Goal: Information Seeking & Learning: Learn about a topic

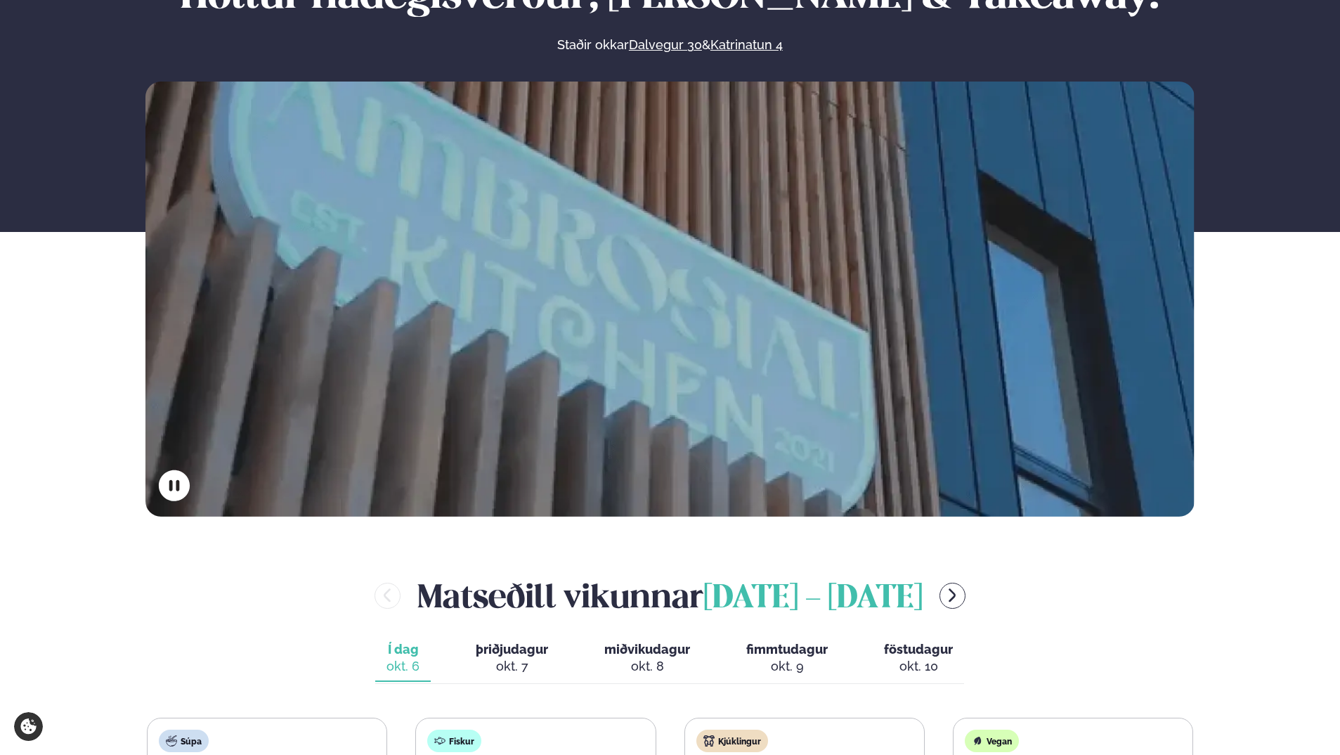
scroll to position [70, 0]
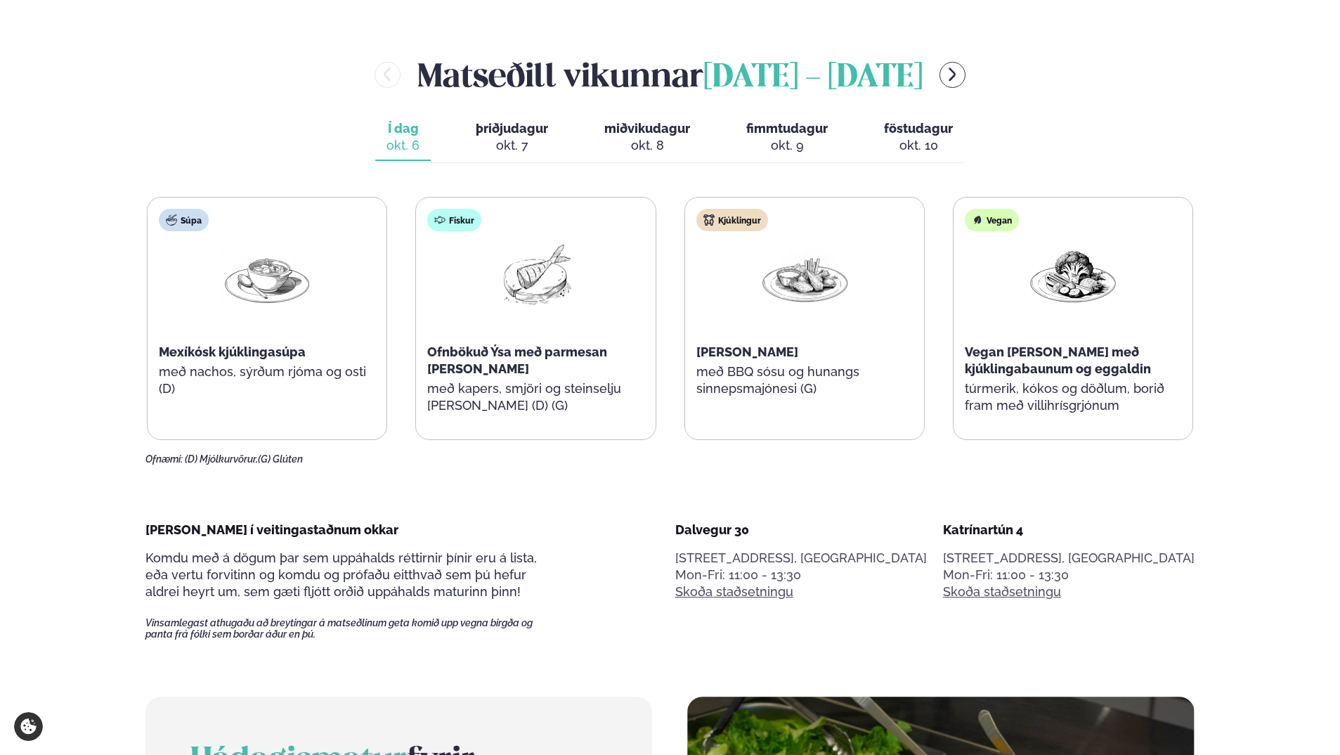
scroll to position [703, 0]
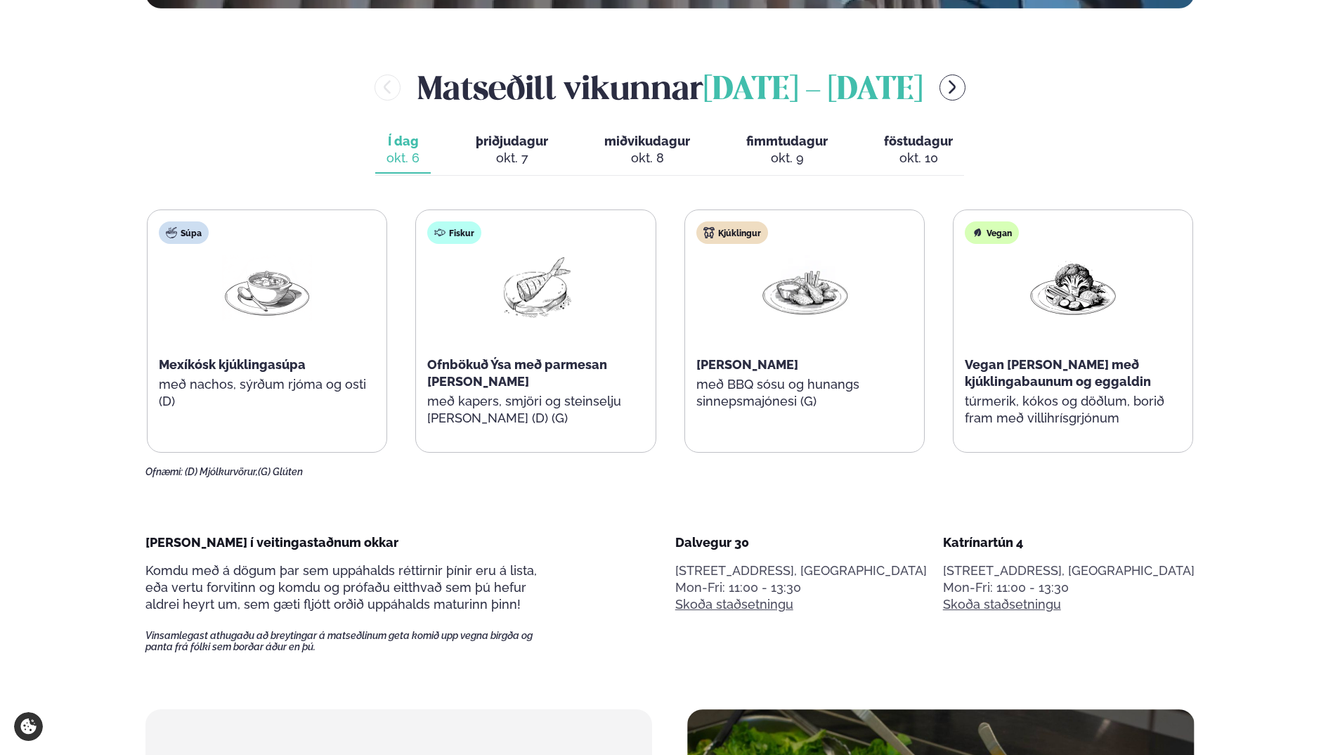
click at [798, 150] on div "okt. 9" at bounding box center [787, 158] width 82 height 17
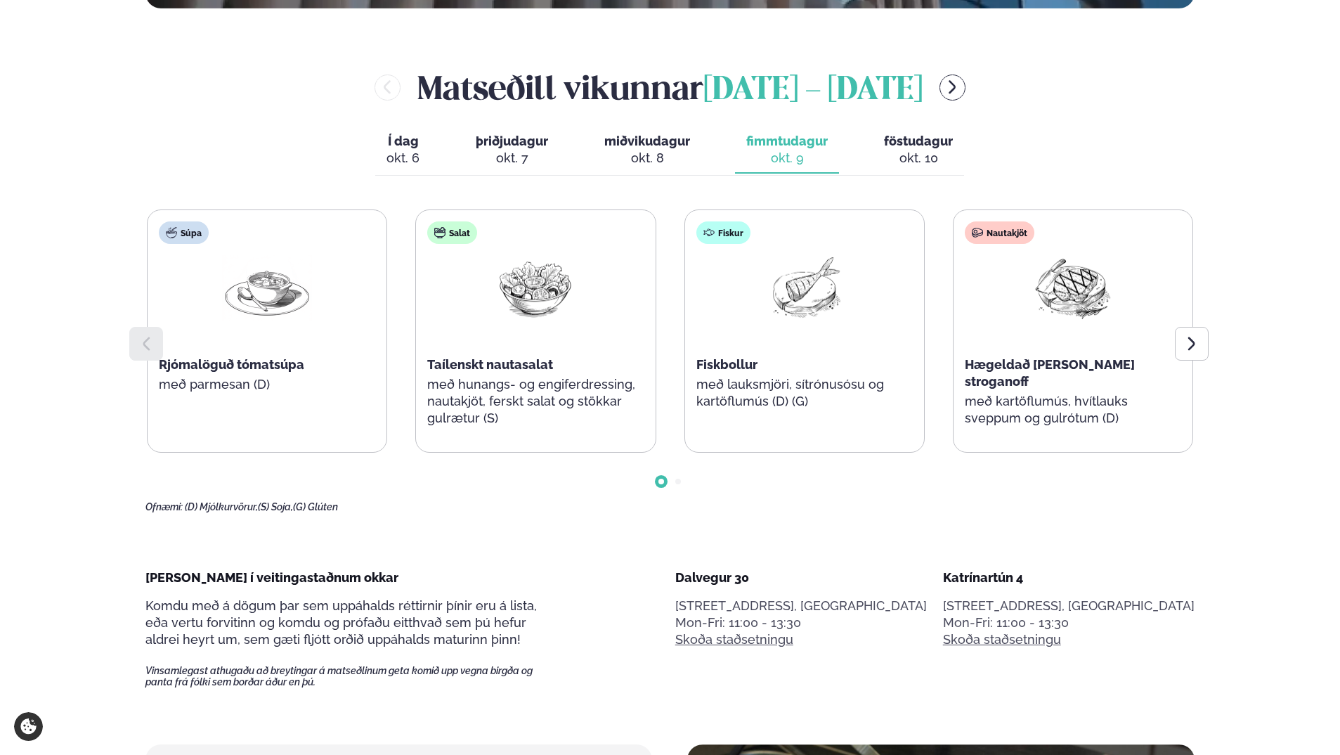
click at [944, 139] on span "föstudagur" at bounding box center [918, 141] width 69 height 15
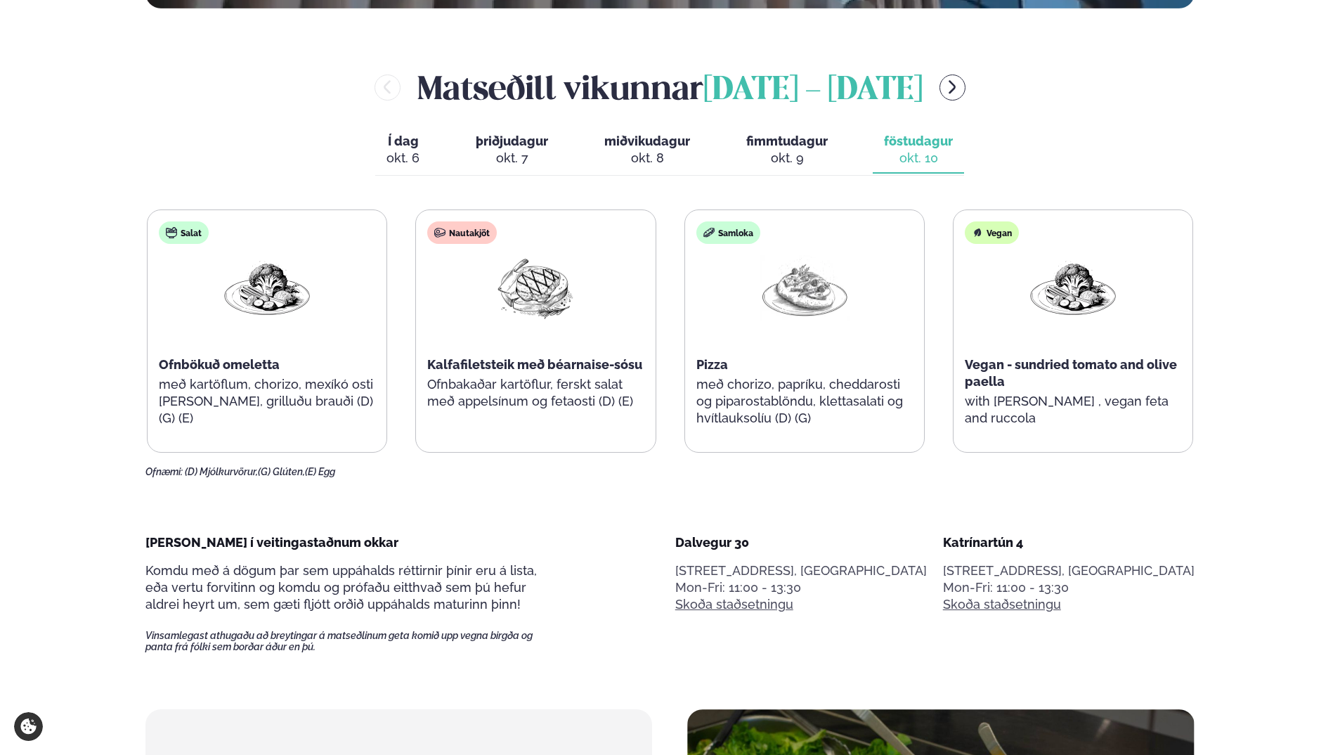
click at [642, 115] on div "[PERSON_NAME] [DATE] - [DATE] Í dag Í d. [DATE] þriðjudagur þri. [DATE] miðviku…" at bounding box center [669, 271] width 1049 height 413
click at [635, 145] on span "miðvikudagur" at bounding box center [647, 141] width 86 height 15
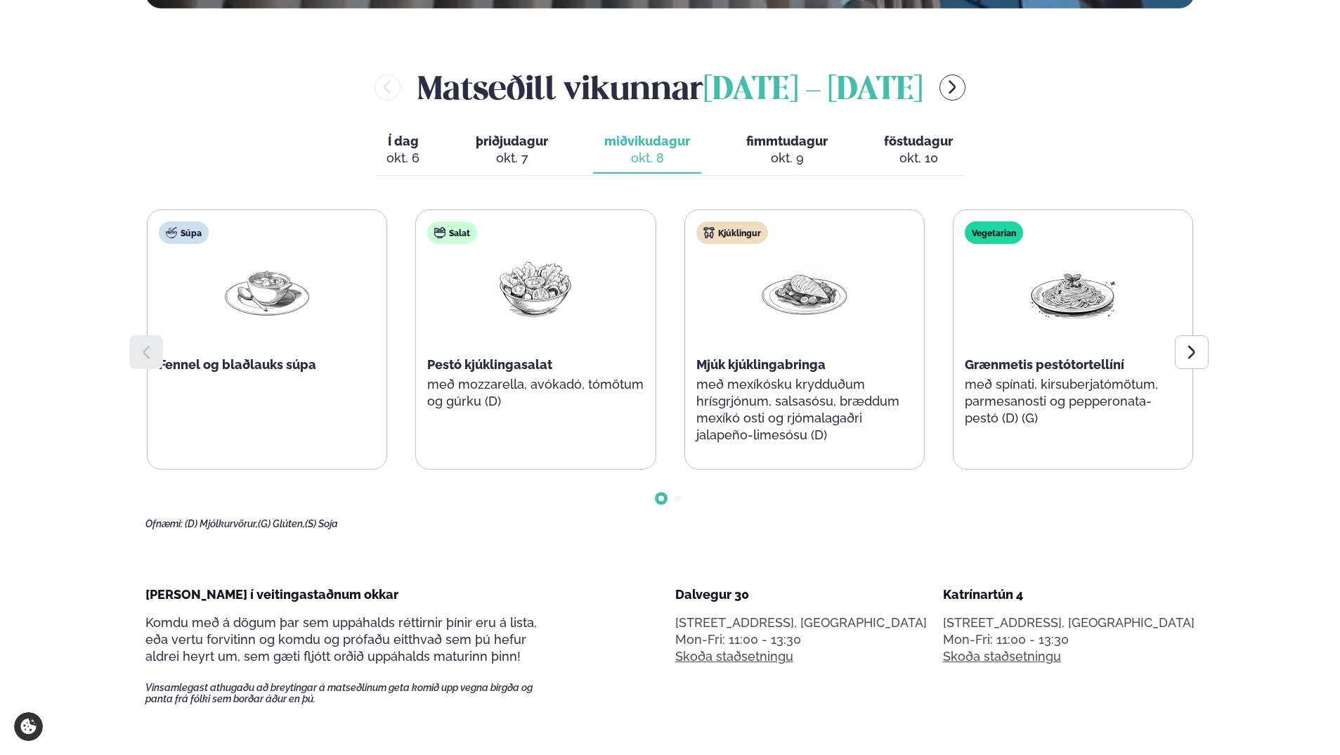
click at [513, 152] on div "okt. 7" at bounding box center [512, 158] width 72 height 17
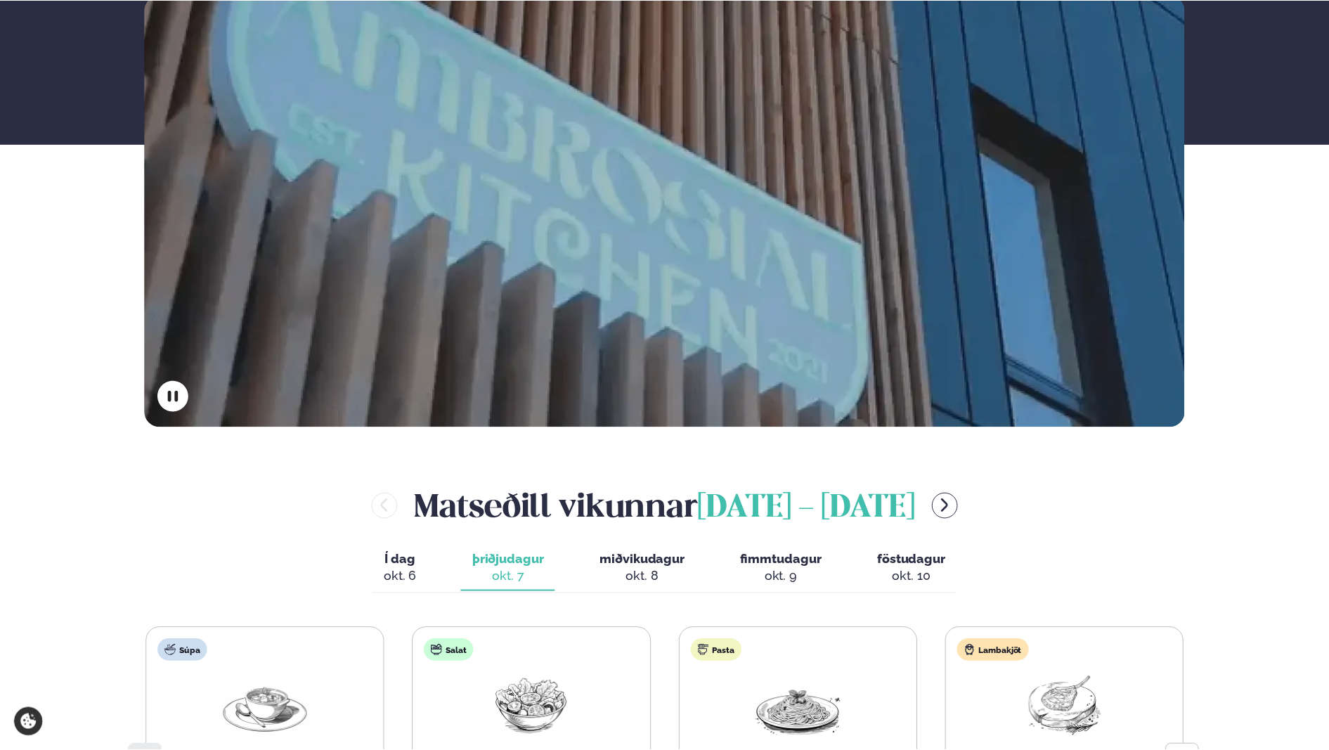
scroll to position [0, 0]
